Goal: Information Seeking & Learning: Learn about a topic

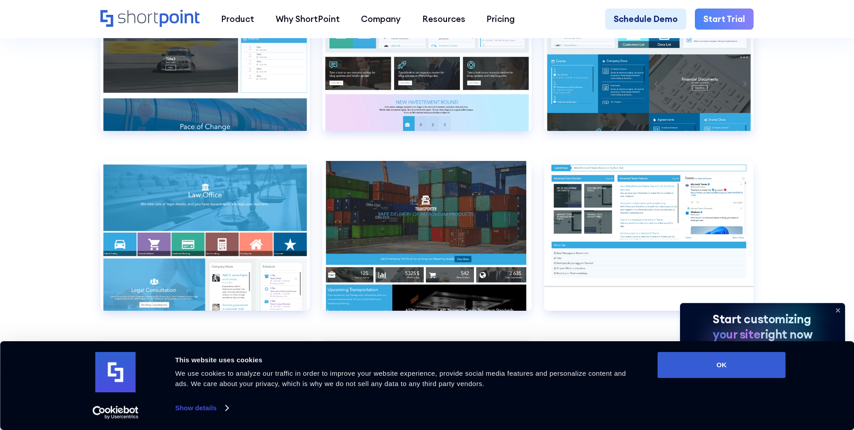
scroll to position [5155, 0]
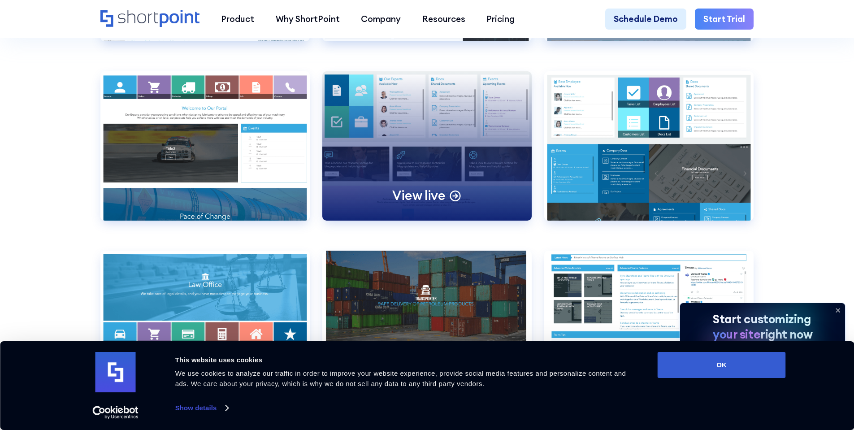
click at [474, 201] on div "View live" at bounding box center [426, 145] width 209 height 149
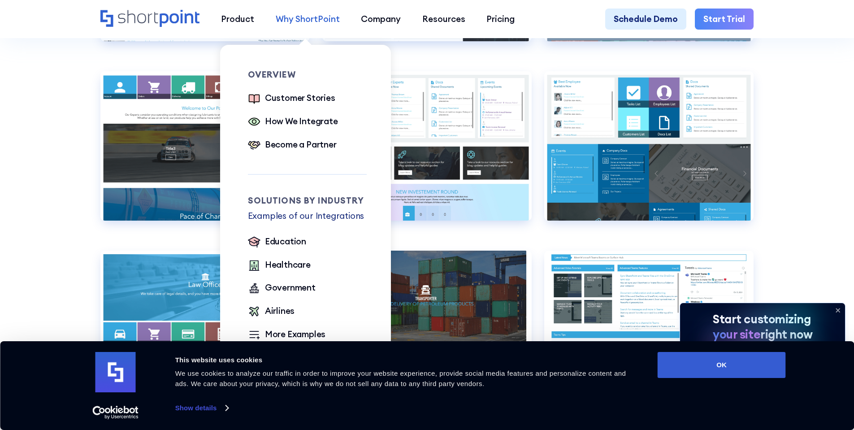
click at [333, 16] on div "Why ShortPoint" at bounding box center [308, 19] width 64 height 13
click at [292, 104] on div "Customer Stories" at bounding box center [300, 97] width 70 height 13
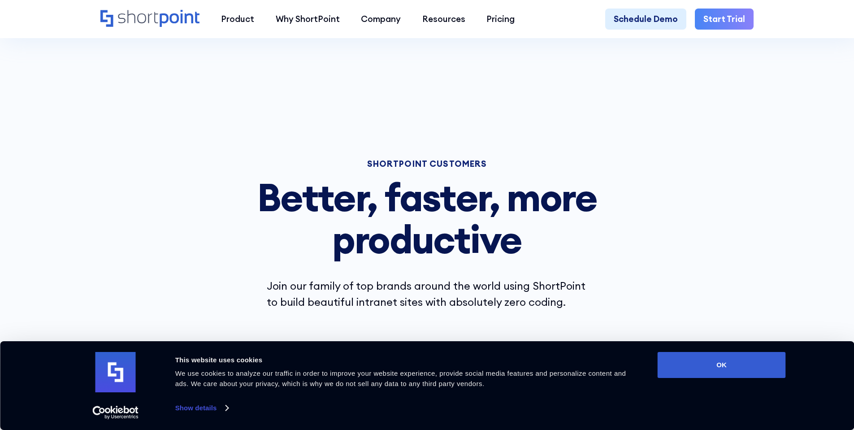
scroll to position [90, 0]
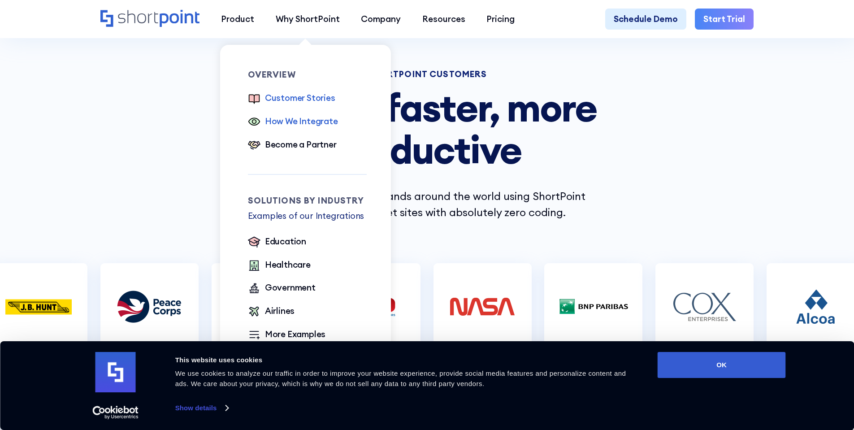
click at [296, 121] on div "How We Integrate" at bounding box center [301, 121] width 73 height 13
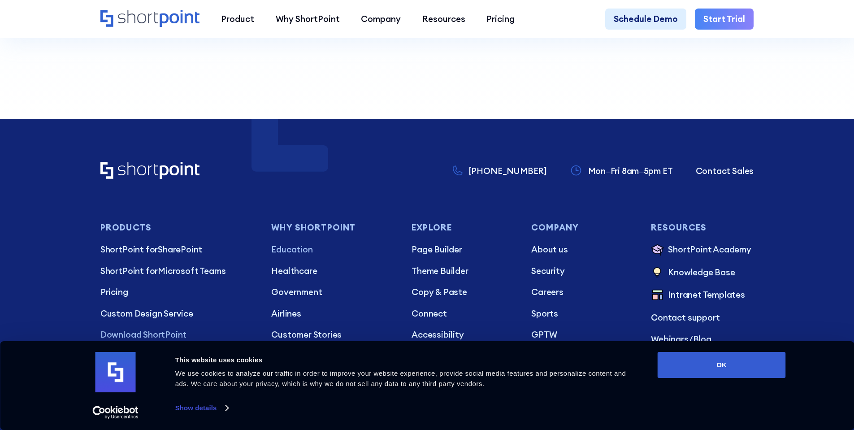
scroll to position [1076, 0]
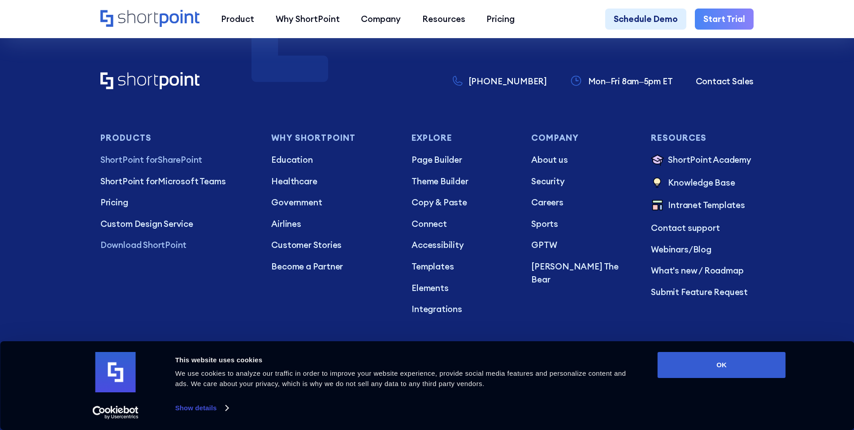
click at [179, 166] on p "ShortPoint for SharePoint" at bounding box center [177, 159] width 154 height 13
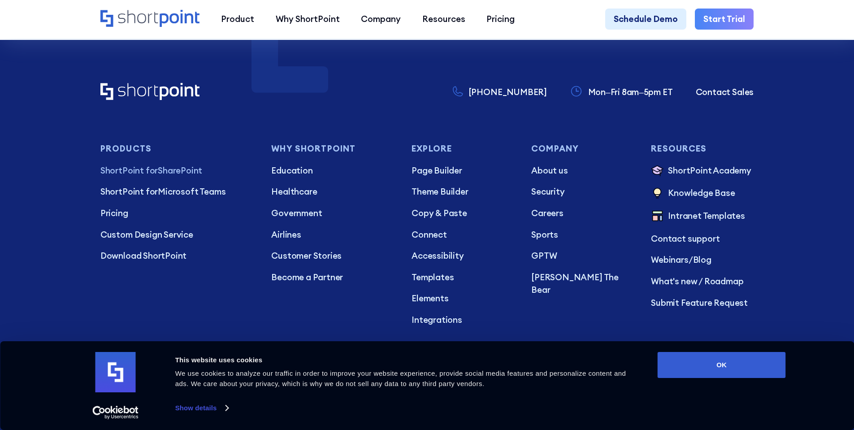
scroll to position [2331, 0]
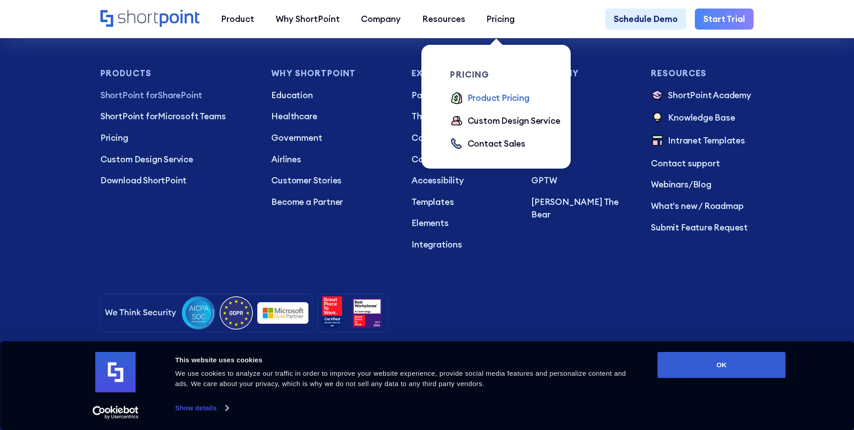
click at [492, 100] on div "Product Pricing" at bounding box center [499, 97] width 62 height 13
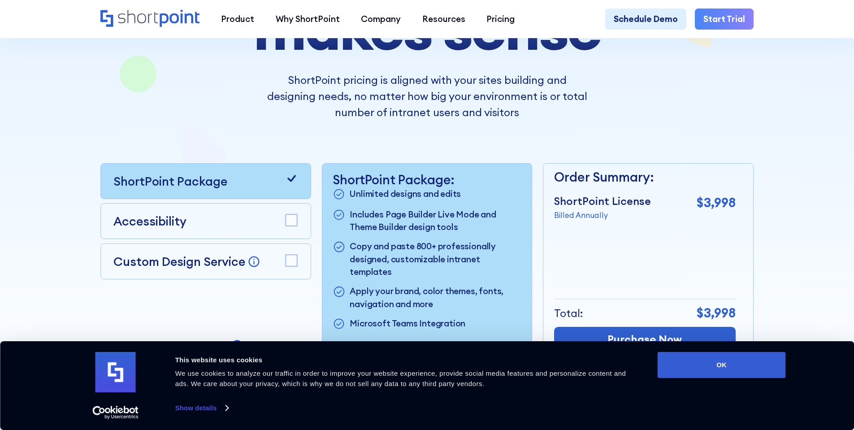
scroll to position [269, 0]
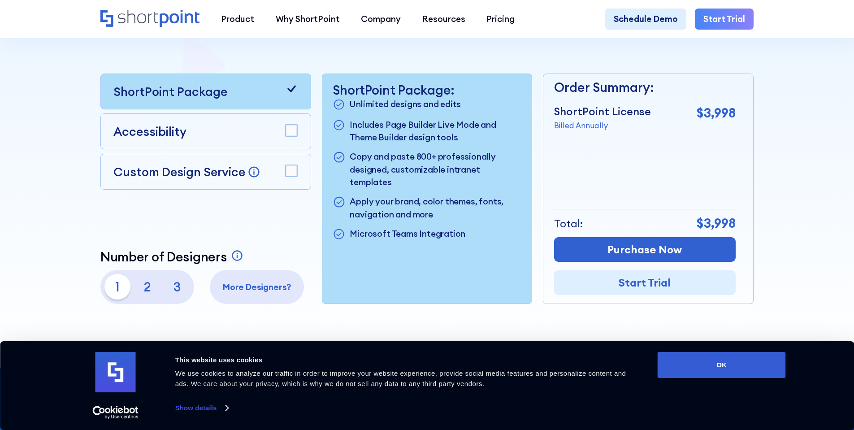
click at [293, 174] on rect at bounding box center [292, 171] width 12 height 12
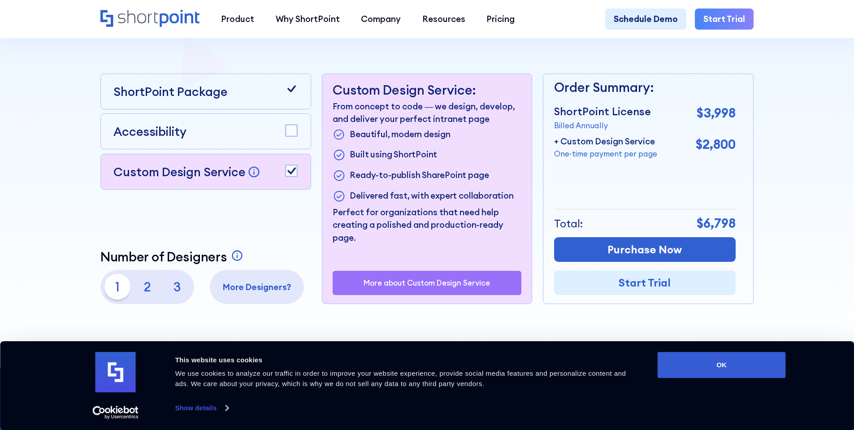
scroll to position [359, 0]
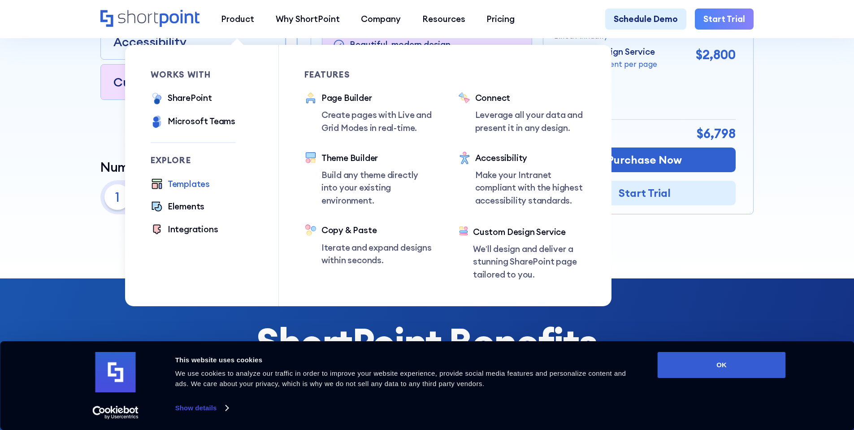
click at [199, 188] on div "Templates" at bounding box center [189, 184] width 42 height 13
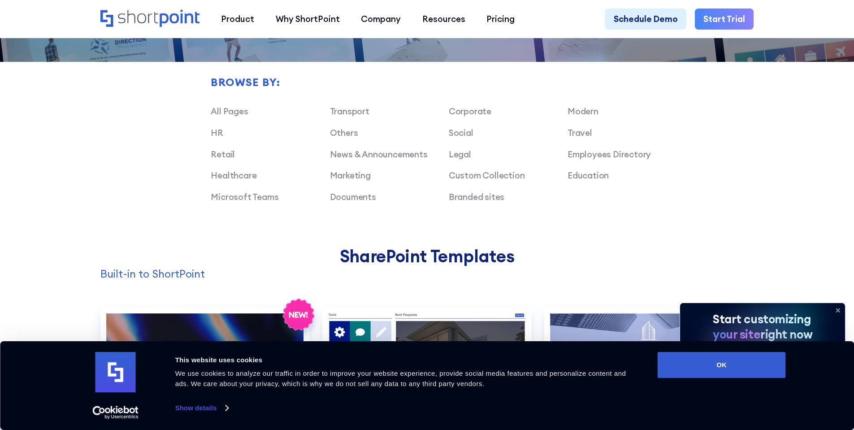
scroll to position [807, 0]
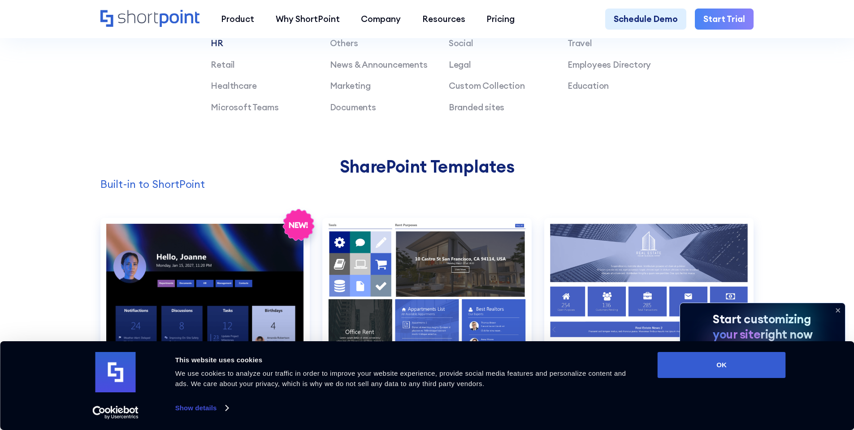
click at [218, 47] on link "HR" at bounding box center [217, 43] width 13 height 11
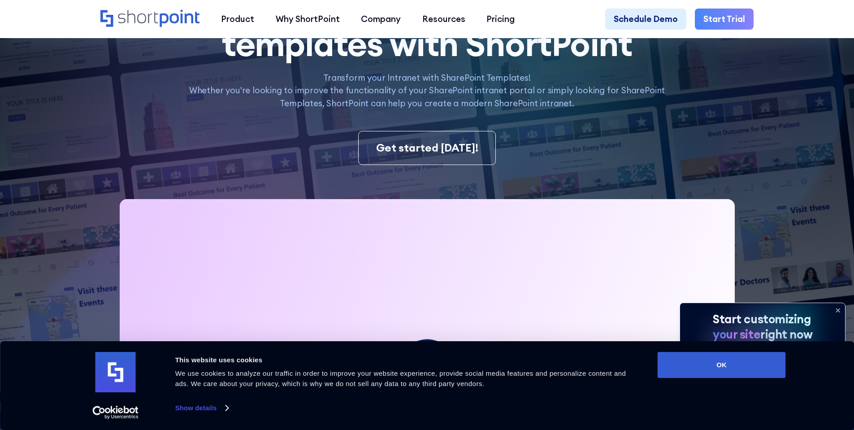
scroll to position [0, 0]
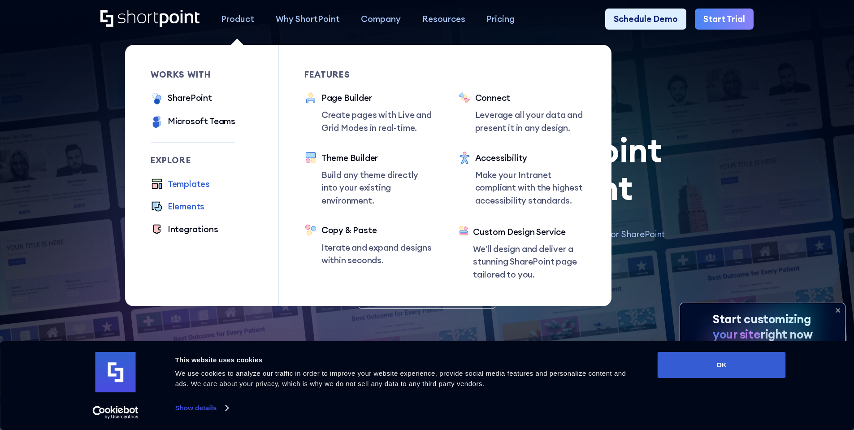
click at [189, 210] on div "Elements" at bounding box center [186, 206] width 37 height 13
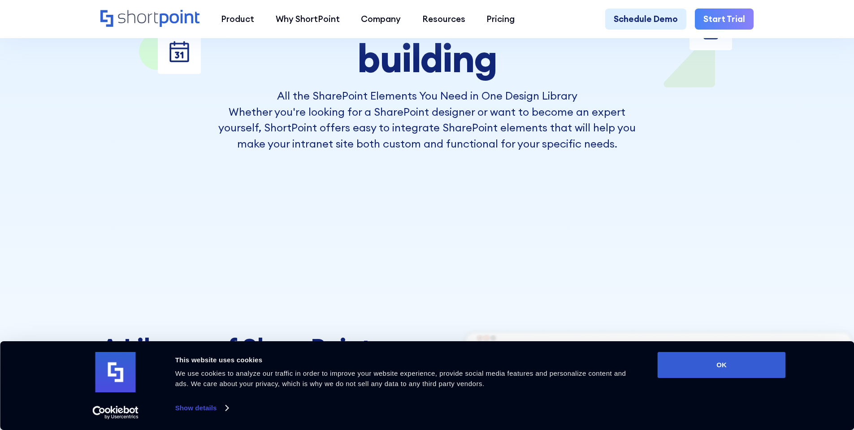
scroll to position [43, 0]
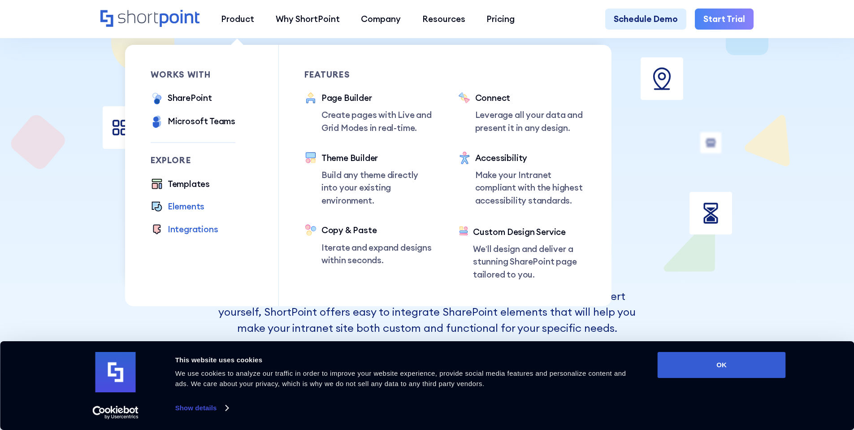
click at [195, 229] on div "Integrations" at bounding box center [193, 229] width 51 height 13
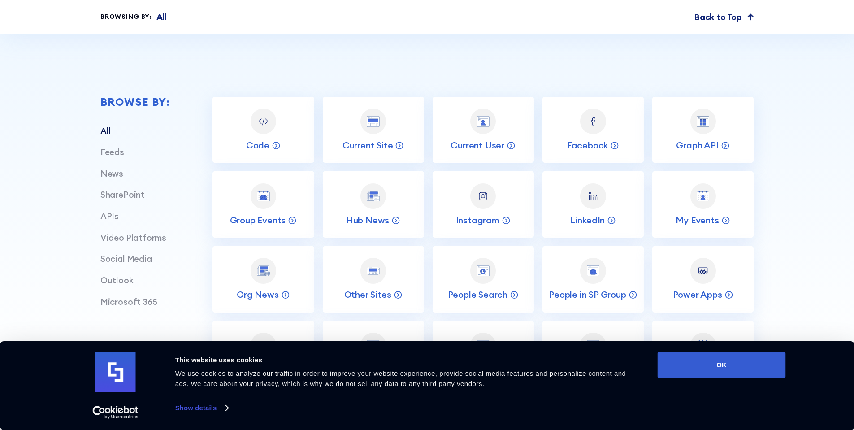
scroll to position [448, 0]
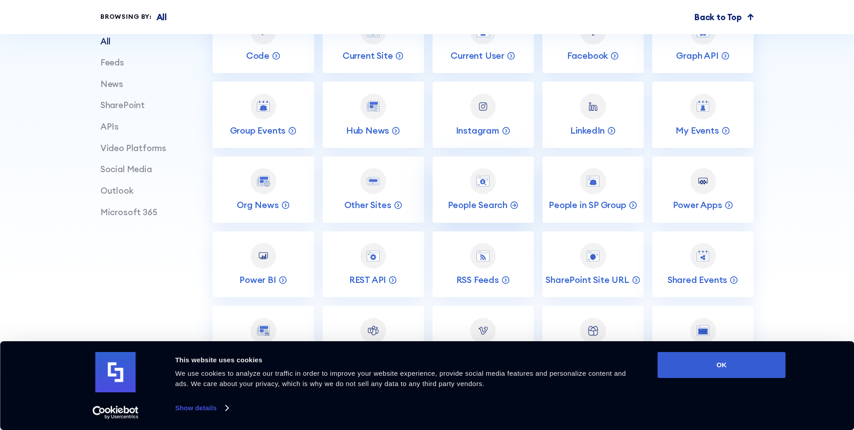
click at [485, 186] on img at bounding box center [483, 181] width 13 height 11
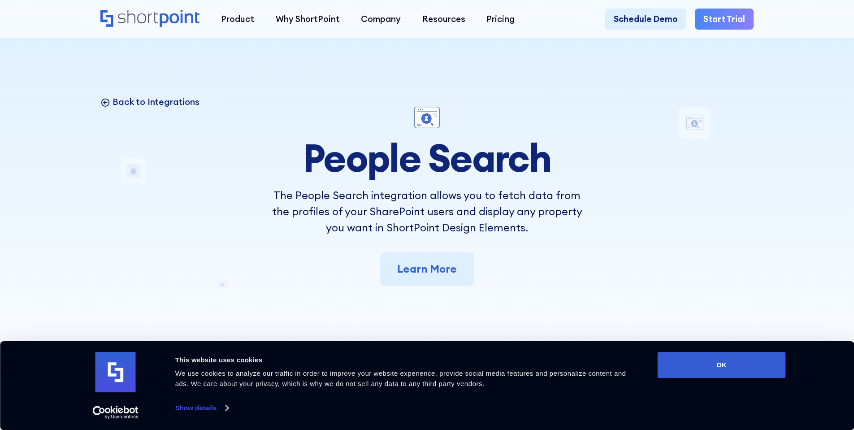
click at [130, 104] on p "Back to Integrations" at bounding box center [156, 102] width 87 height 12
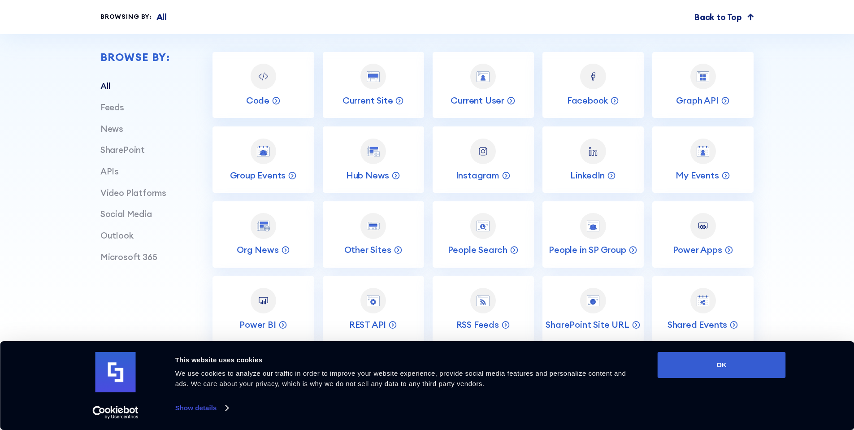
scroll to position [448, 0]
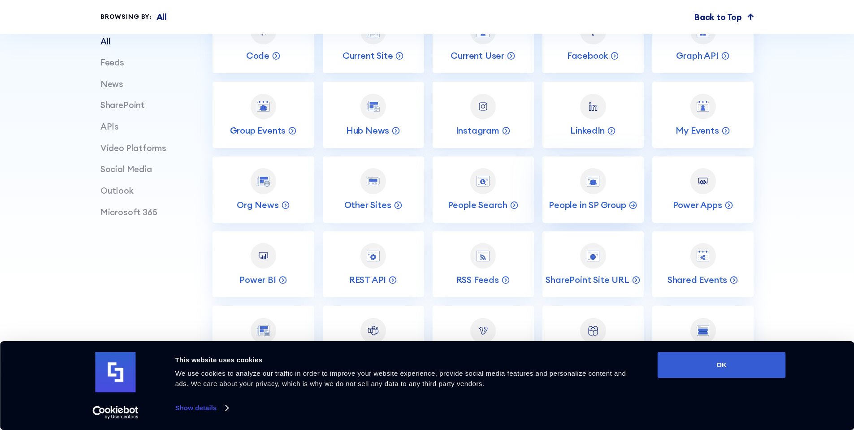
click at [604, 193] on div at bounding box center [593, 181] width 26 height 26
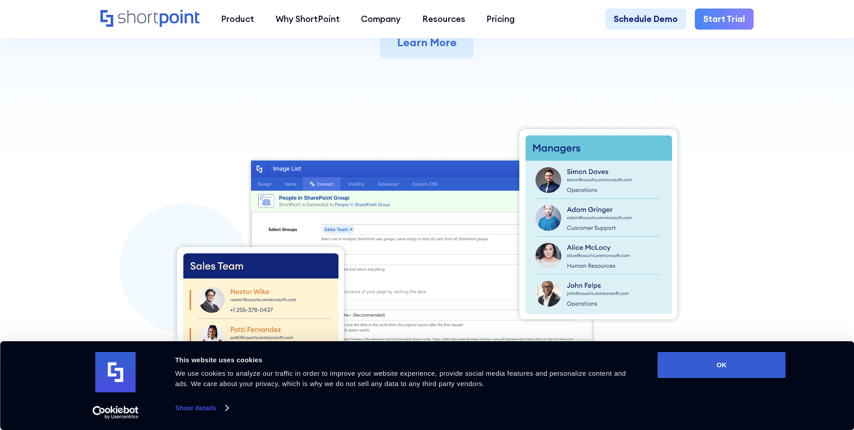
scroll to position [403, 0]
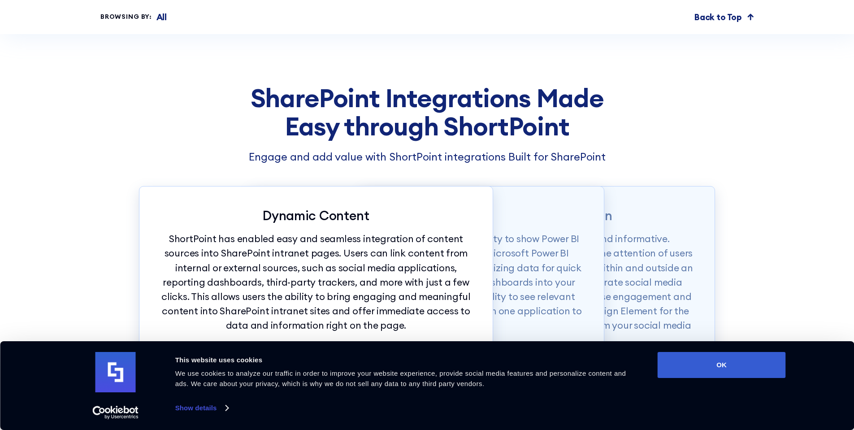
scroll to position [986, 0]
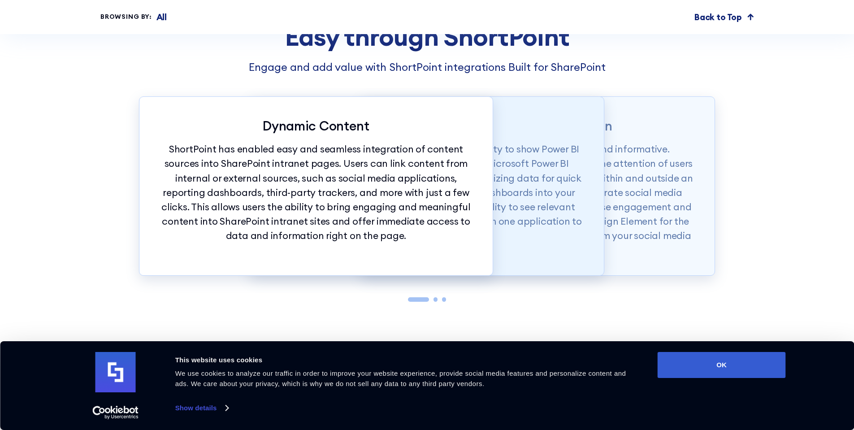
click at [568, 243] on p "One of the most powerful integrations is the ability to show Power BI dashboard…" at bounding box center [427, 192] width 311 height 101
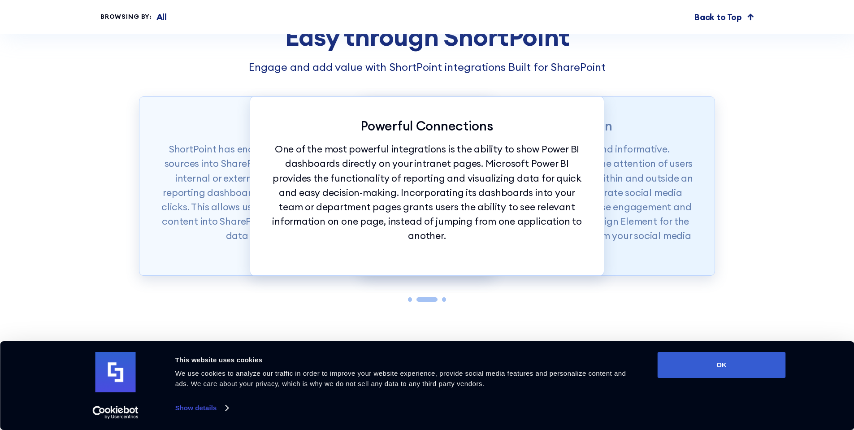
click at [629, 229] on p "Social media content is both entertaining and informative. Corporate social med…" at bounding box center [537, 199] width 311 height 115
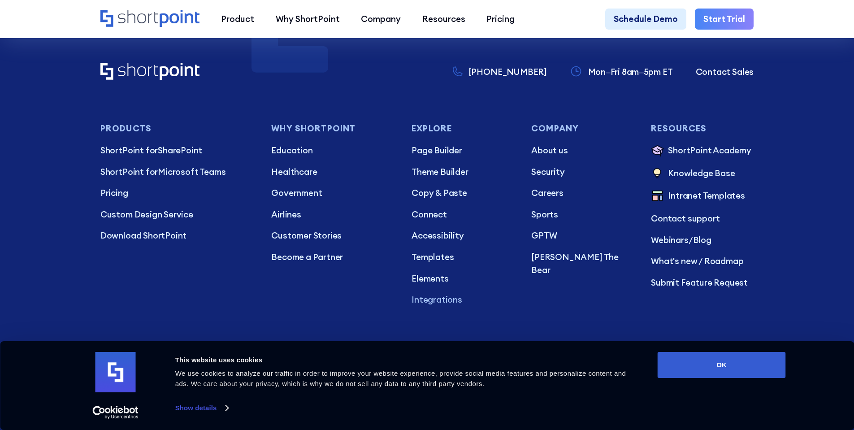
scroll to position [1685, 0]
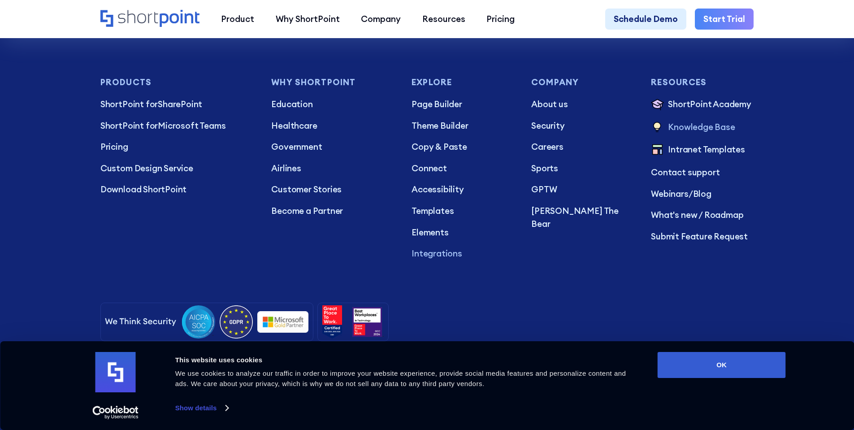
click at [705, 135] on p "Knowledge Base" at bounding box center [701, 128] width 67 height 14
click at [728, 157] on p "Intranet Templates" at bounding box center [706, 150] width 77 height 14
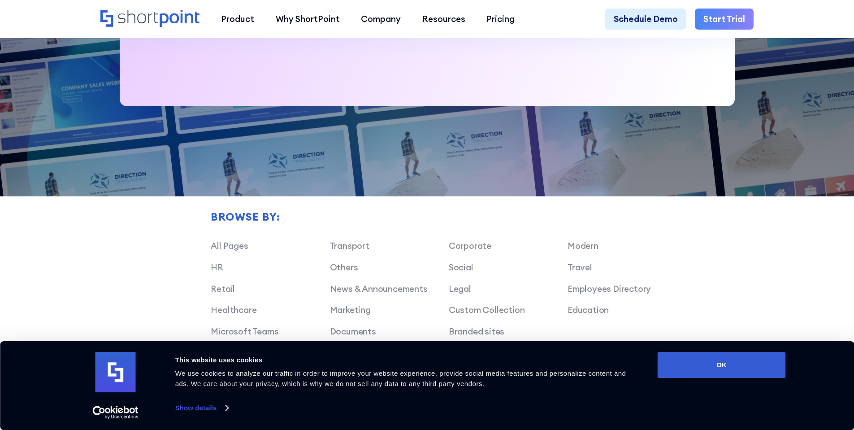
scroll to position [717, 0]
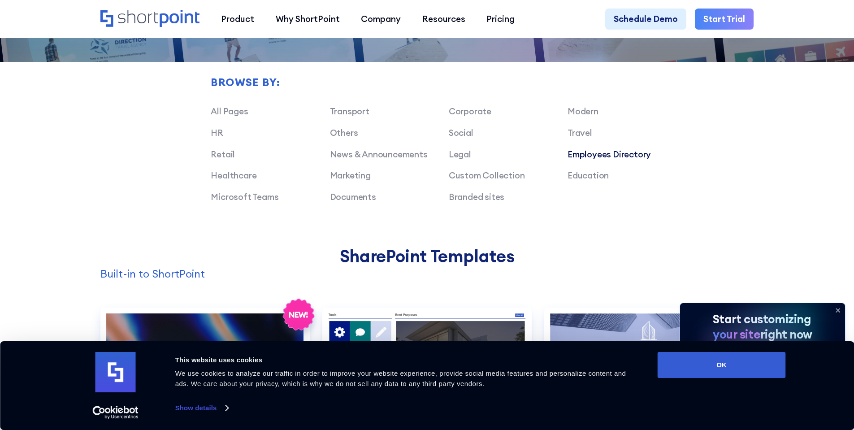
click at [608, 154] on link "Employees Directory" at bounding box center [609, 154] width 83 height 11
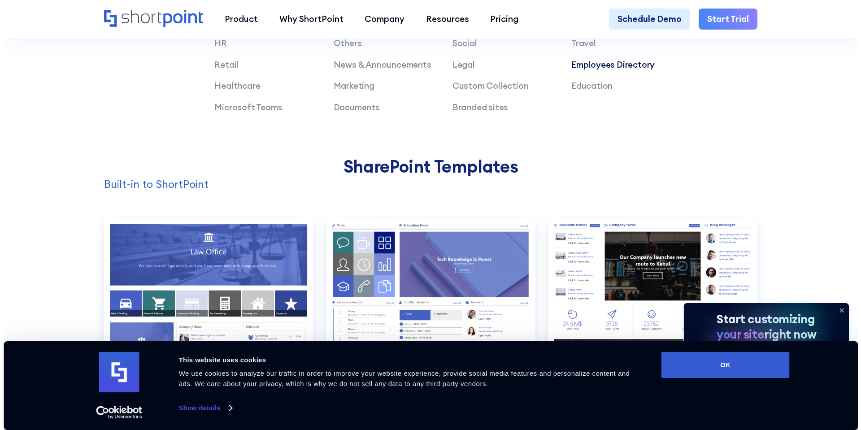
scroll to position [941, 0]
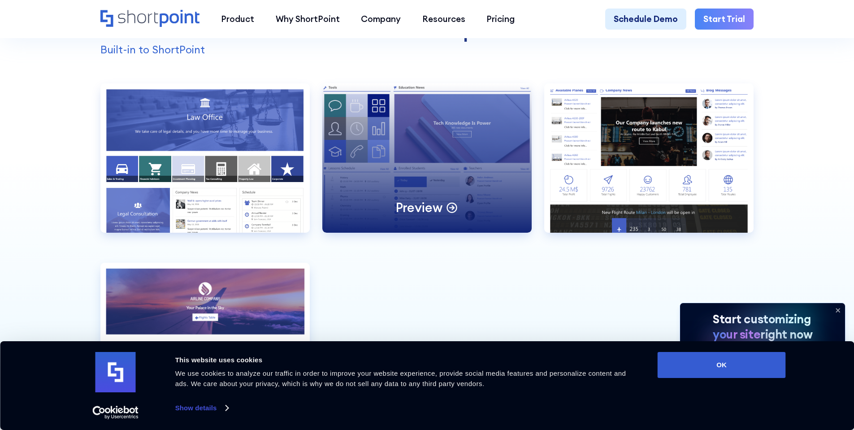
click at [435, 203] on div "Preview" at bounding box center [426, 157] width 209 height 149
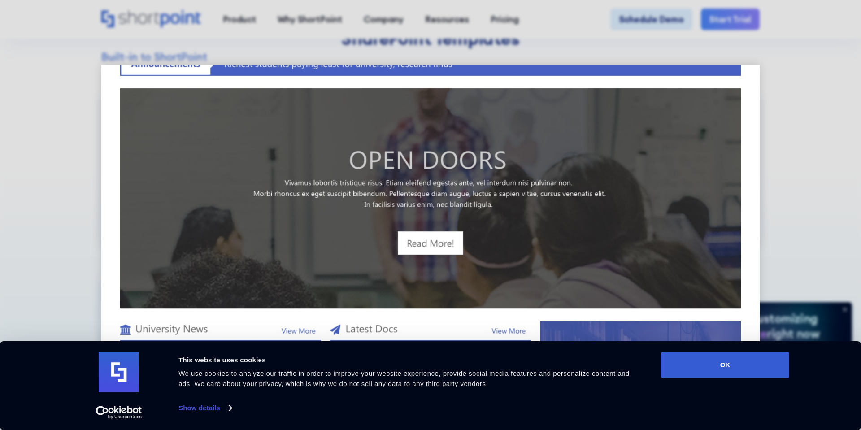
scroll to position [356, 0]
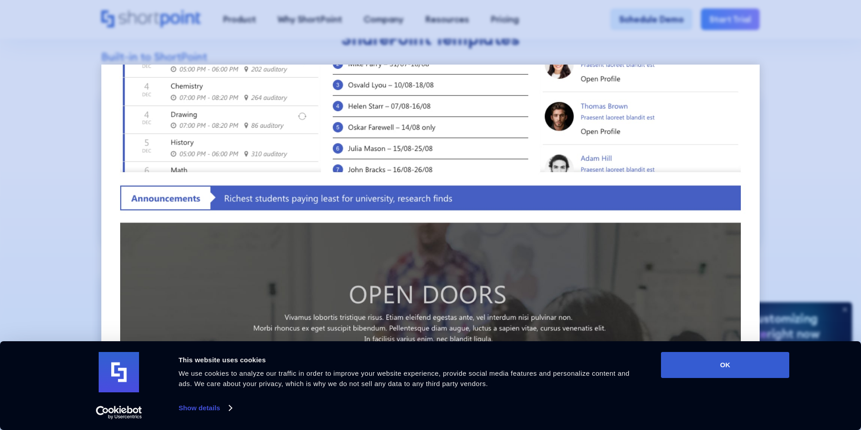
click at [812, 163] on div at bounding box center [430, 215] width 861 height 430
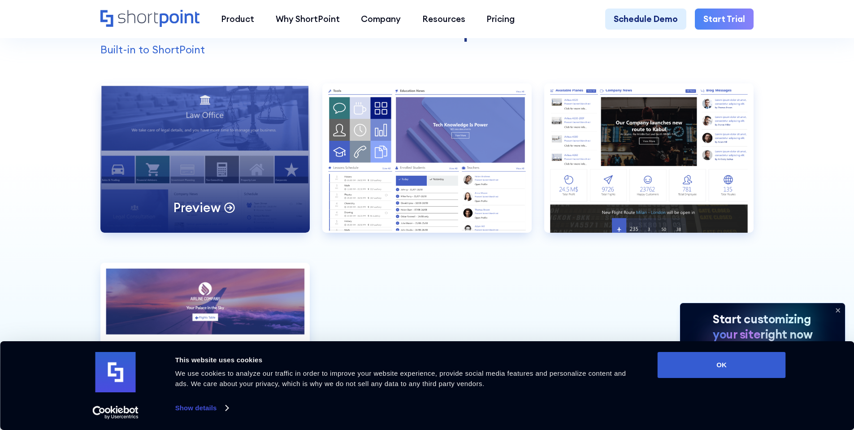
click at [264, 208] on div "Preview" at bounding box center [204, 157] width 209 height 149
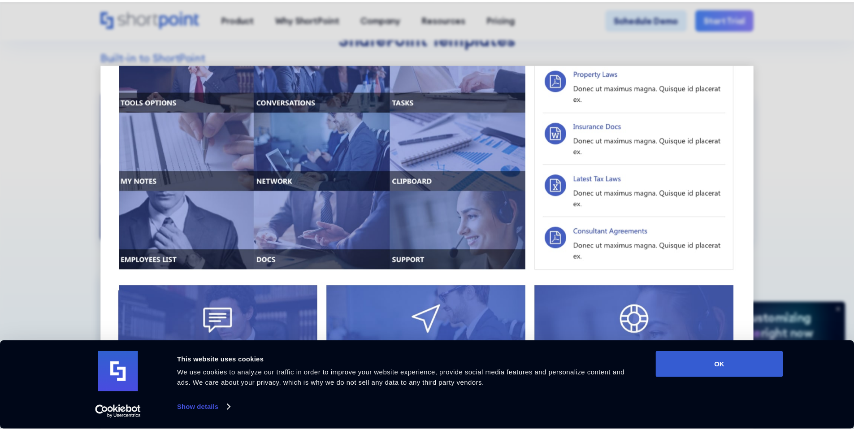
scroll to position [588, 0]
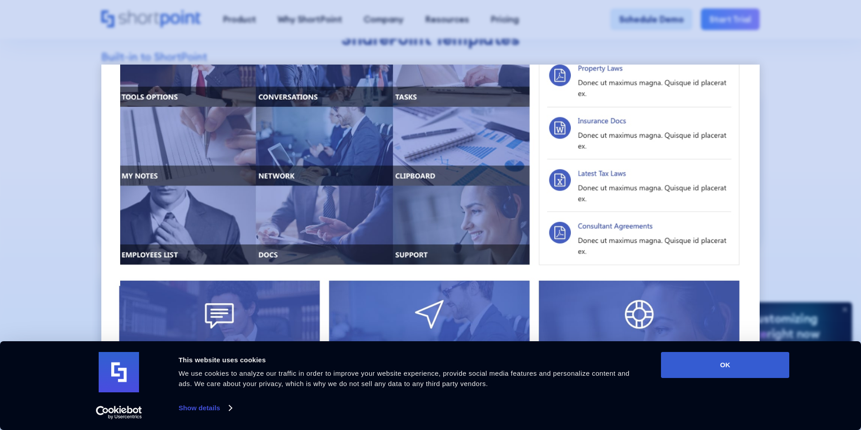
click at [815, 208] on div at bounding box center [430, 215] width 861 height 430
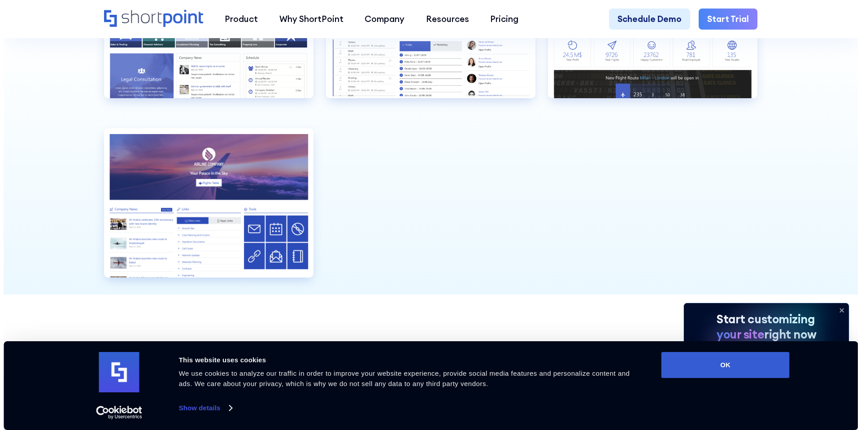
scroll to position [941, 0]
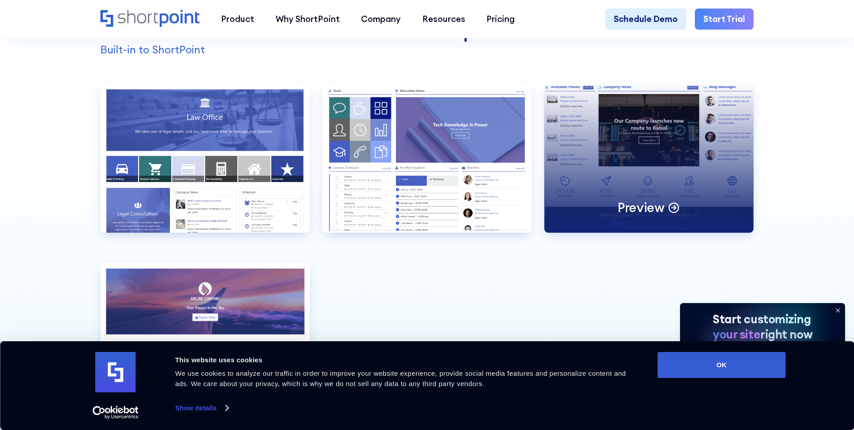
click at [642, 169] on div "Preview" at bounding box center [648, 157] width 209 height 149
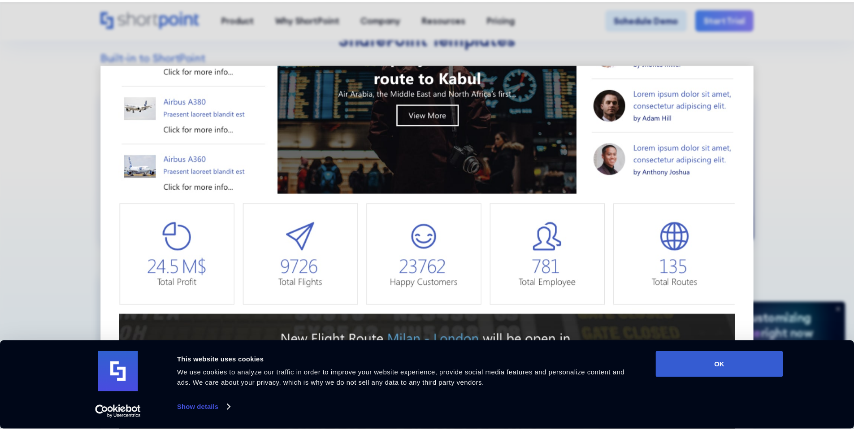
scroll to position [269, 0]
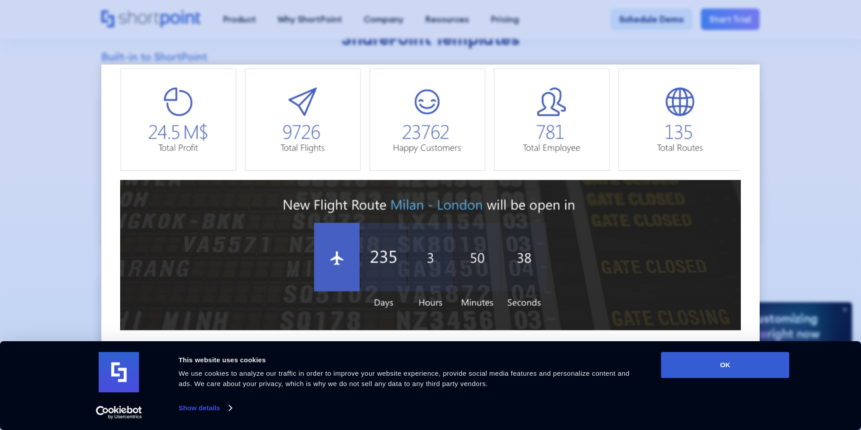
click at [837, 197] on div at bounding box center [430, 215] width 861 height 430
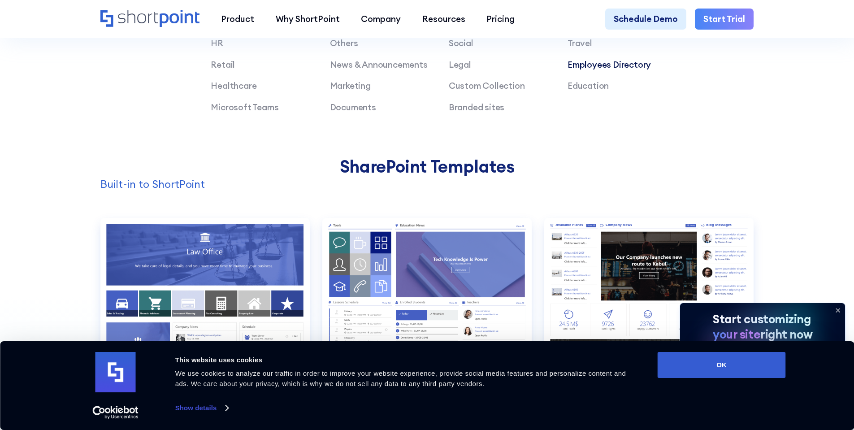
scroll to position [672, 0]
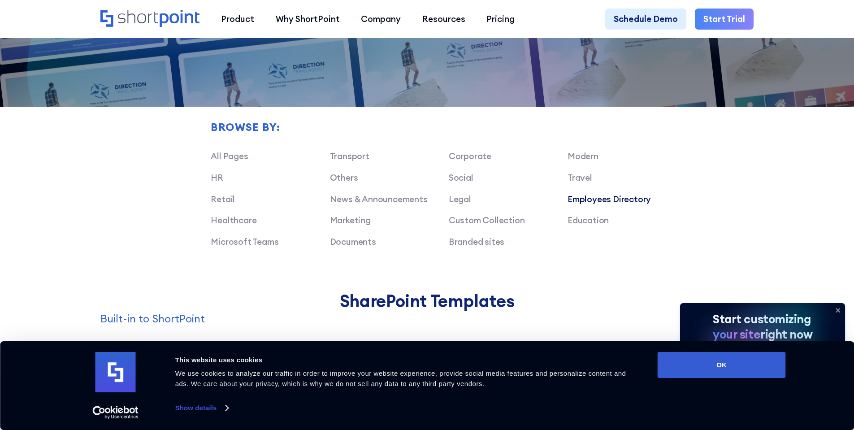
click at [581, 204] on link "Employees Directory" at bounding box center [609, 199] width 83 height 11
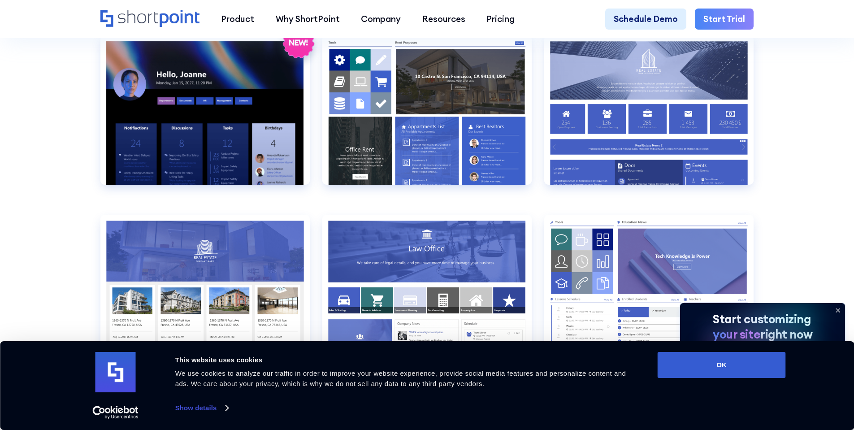
scroll to position [742, 0]
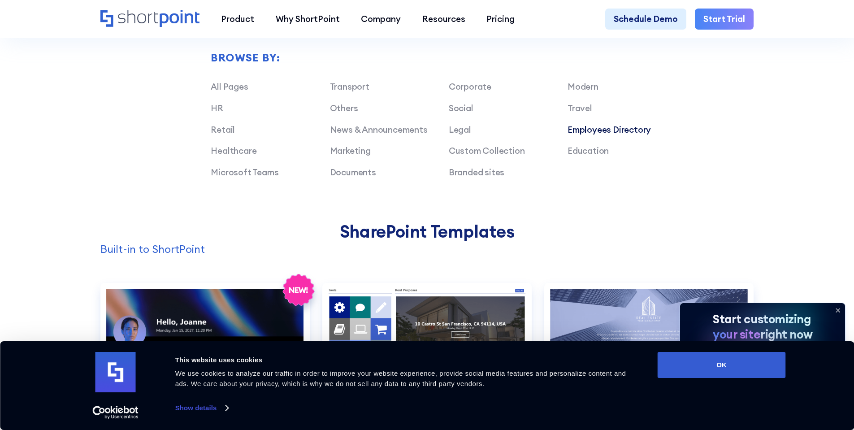
click at [634, 134] on link "Employees Directory" at bounding box center [609, 129] width 83 height 11
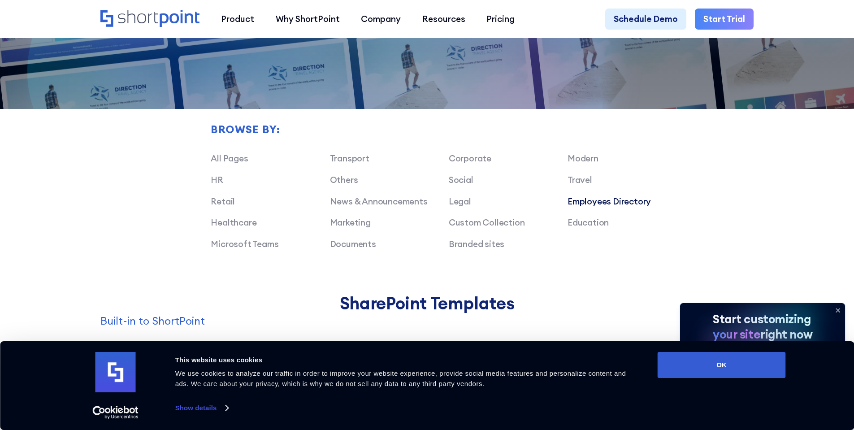
scroll to position [638, 0]
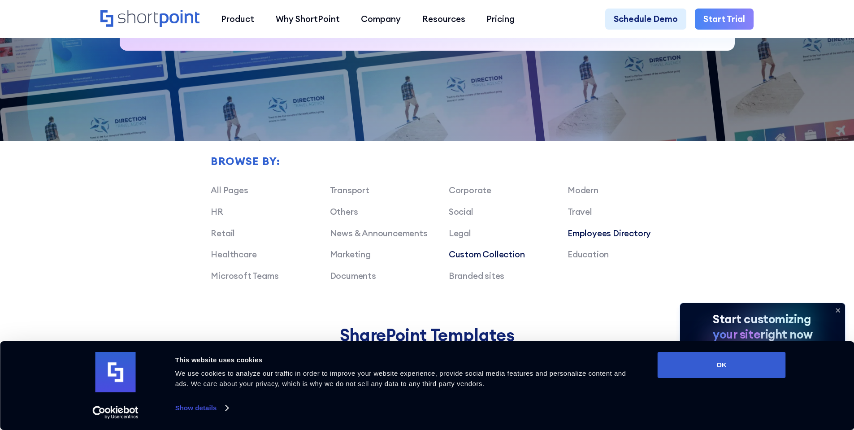
click at [508, 260] on link "Custom Collection" at bounding box center [487, 254] width 76 height 11
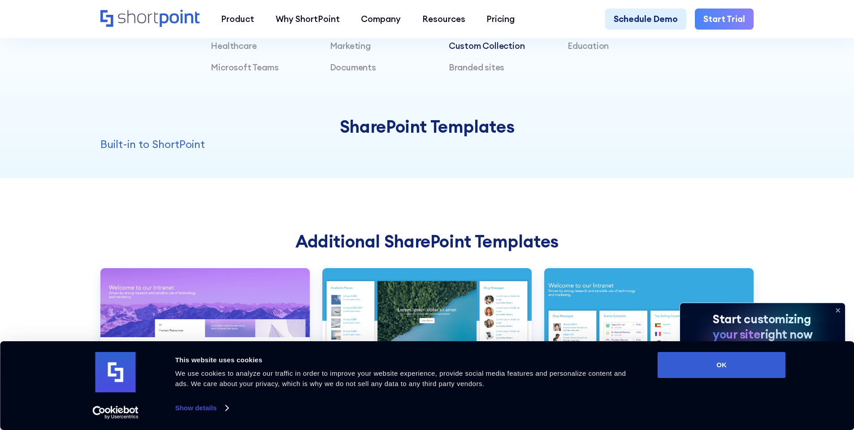
scroll to position [774, 0]
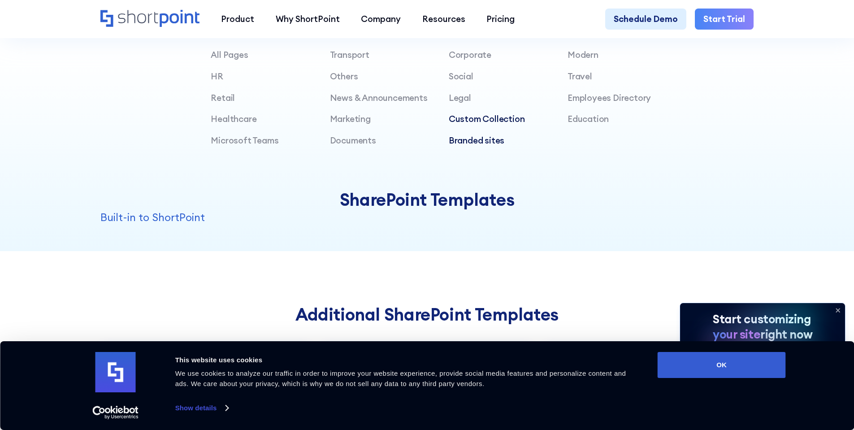
click at [479, 146] on link "Branded sites" at bounding box center [477, 140] width 56 height 11
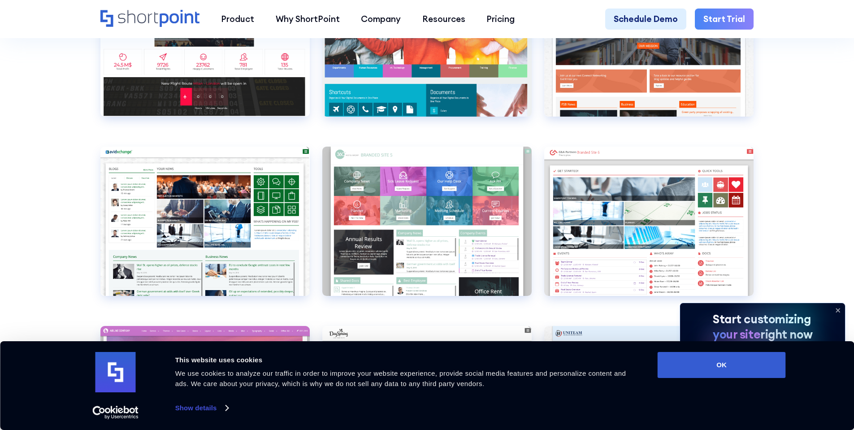
scroll to position [1175, 0]
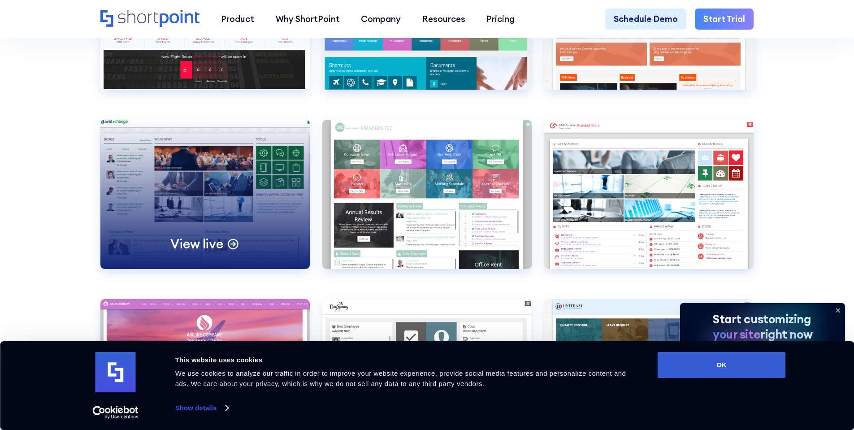
click at [196, 238] on div "View live" at bounding box center [204, 194] width 209 height 149
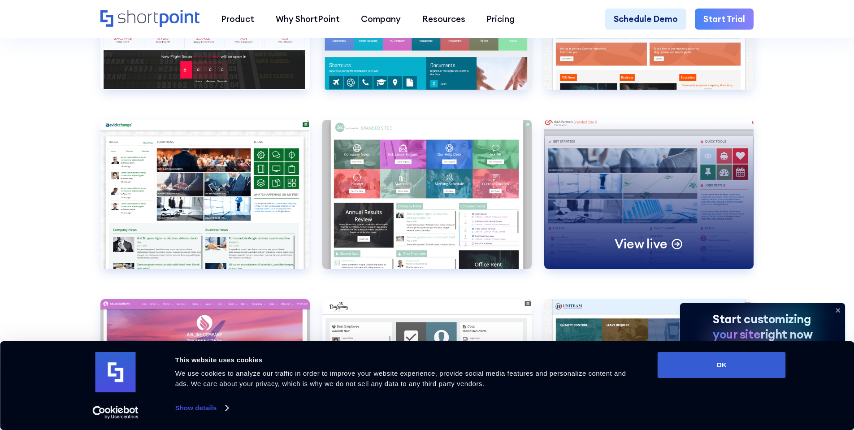
click at [606, 253] on div "View live" at bounding box center [648, 194] width 209 height 149
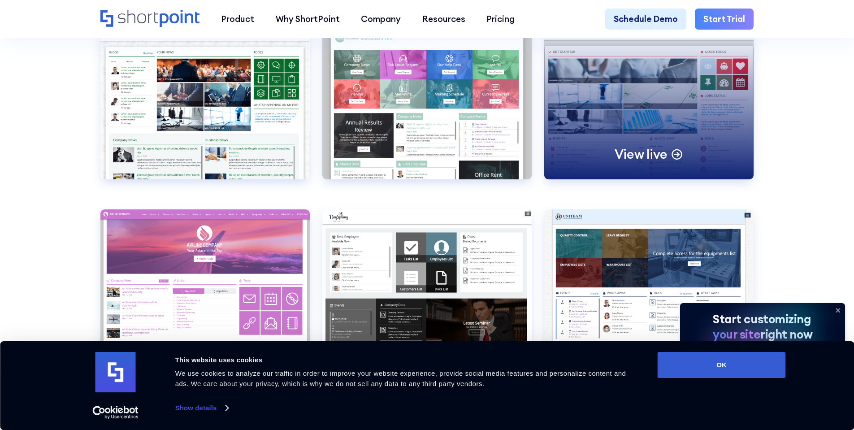
scroll to position [1399, 0]
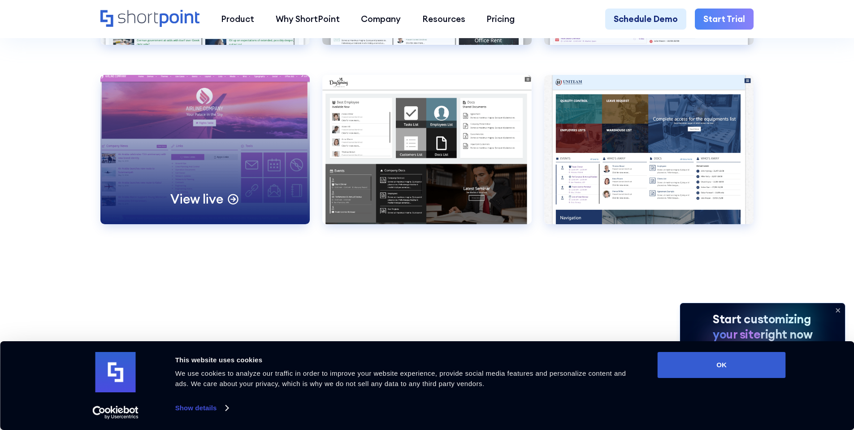
click at [180, 167] on div "View live" at bounding box center [204, 149] width 209 height 149
